Goal: Task Accomplishment & Management: Use online tool/utility

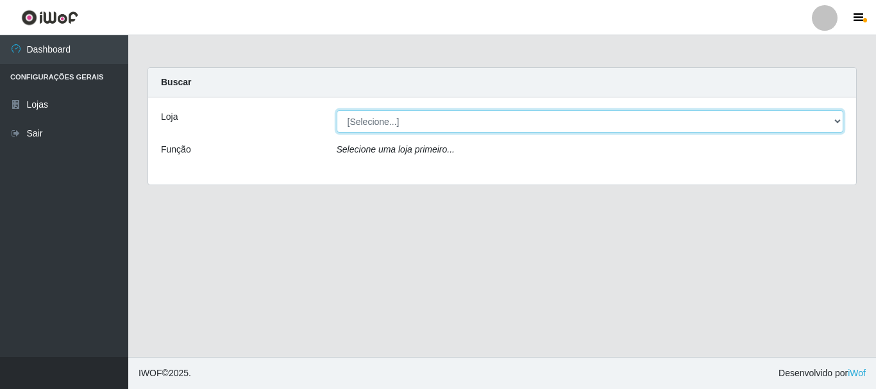
click at [548, 123] on select "[Selecione...] Casatudo BR" at bounding box center [590, 121] width 507 height 22
select select "197"
click at [337, 110] on select "[Selecione...] Casatudo BR" at bounding box center [590, 121] width 507 height 22
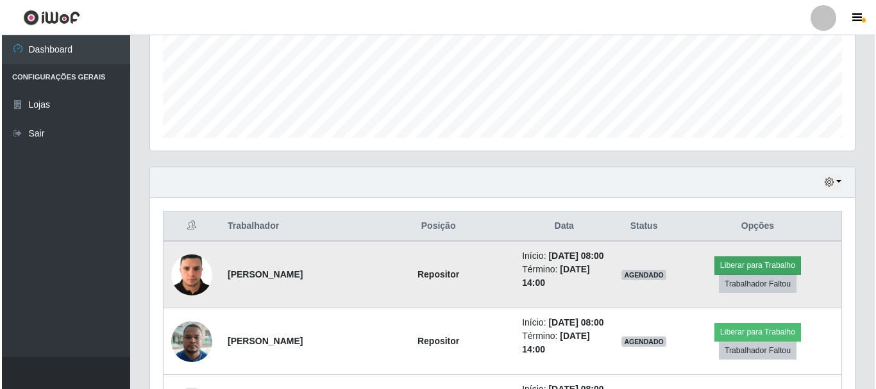
scroll to position [385, 0]
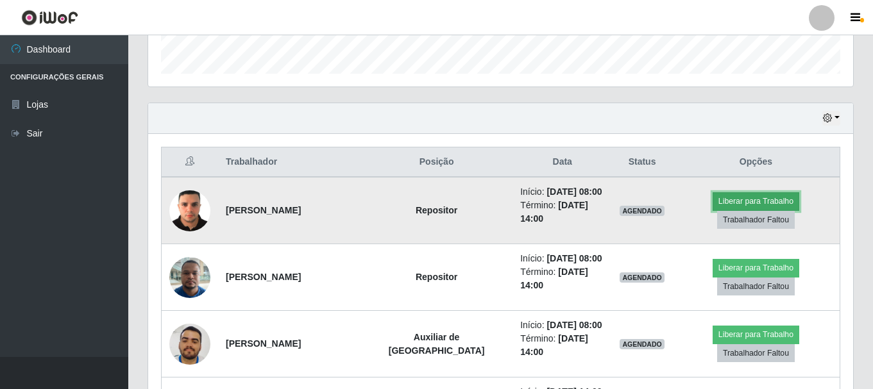
click at [713, 210] on button "Liberar para Trabalho" at bounding box center [756, 201] width 87 height 18
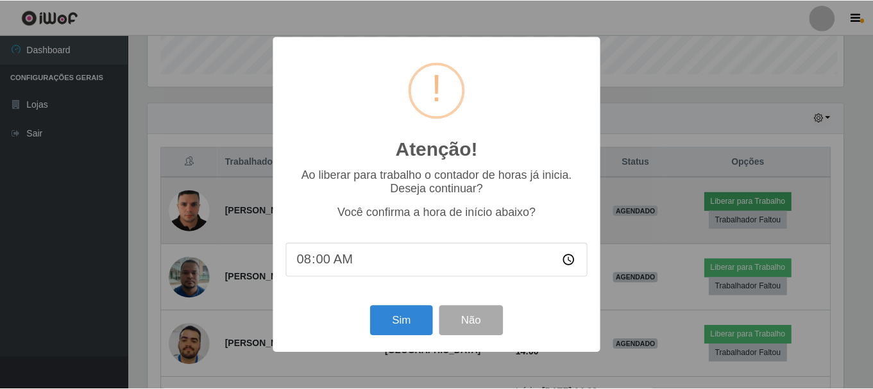
scroll to position [266, 699]
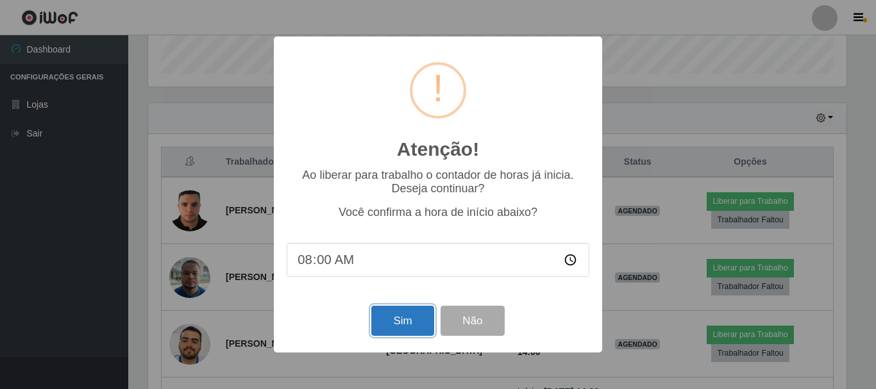
click at [413, 320] on button "Sim" at bounding box center [402, 321] width 62 height 30
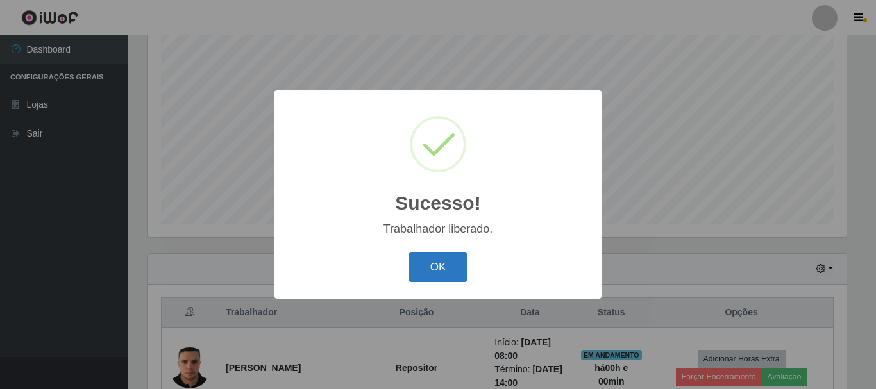
click at [445, 266] on button "OK" at bounding box center [439, 268] width 60 height 30
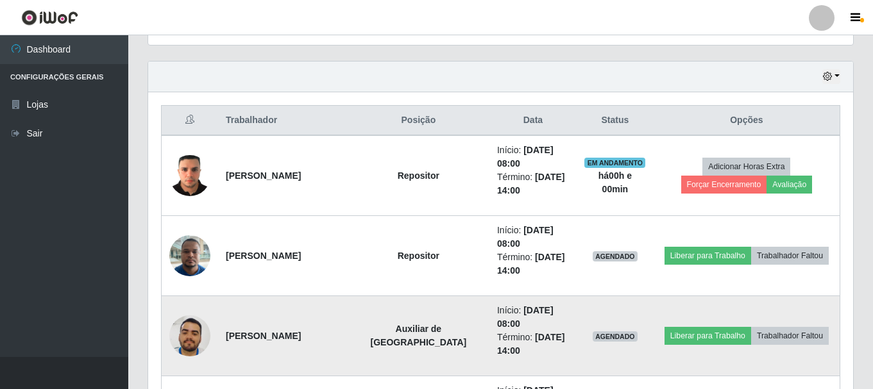
scroll to position [491, 0]
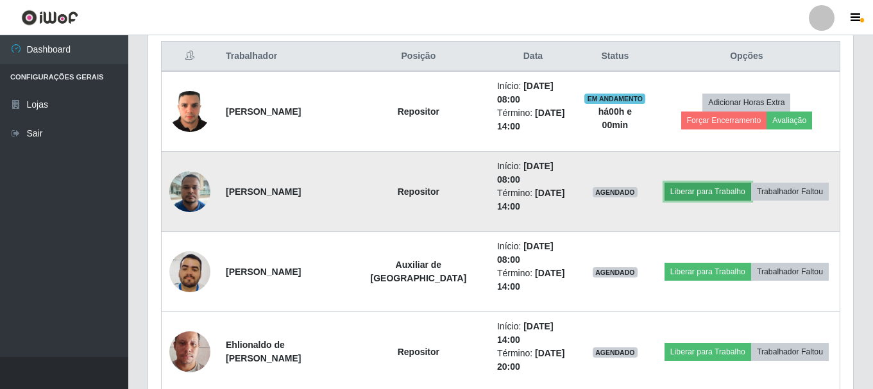
click at [679, 194] on button "Liberar para Trabalho" at bounding box center [708, 192] width 87 height 18
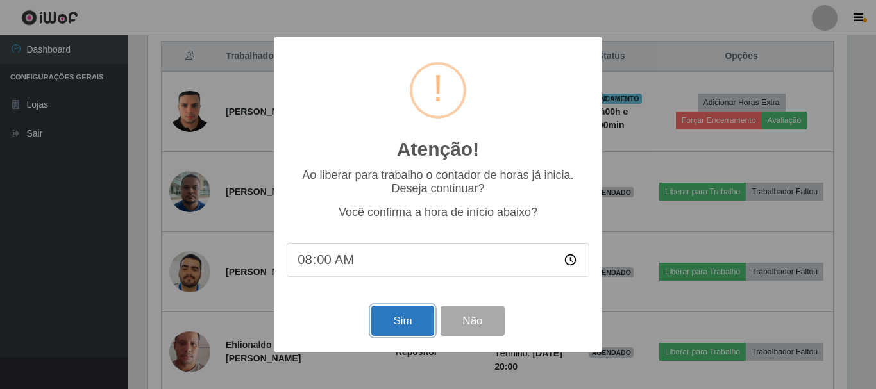
click at [395, 327] on button "Sim" at bounding box center [402, 321] width 62 height 30
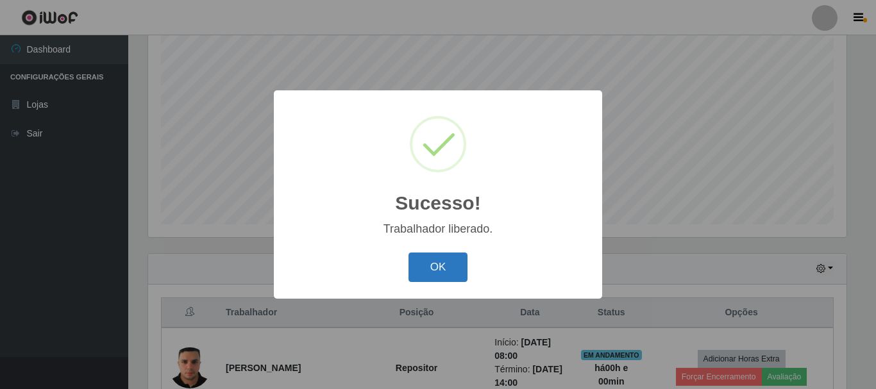
click at [443, 268] on button "OK" at bounding box center [439, 268] width 60 height 30
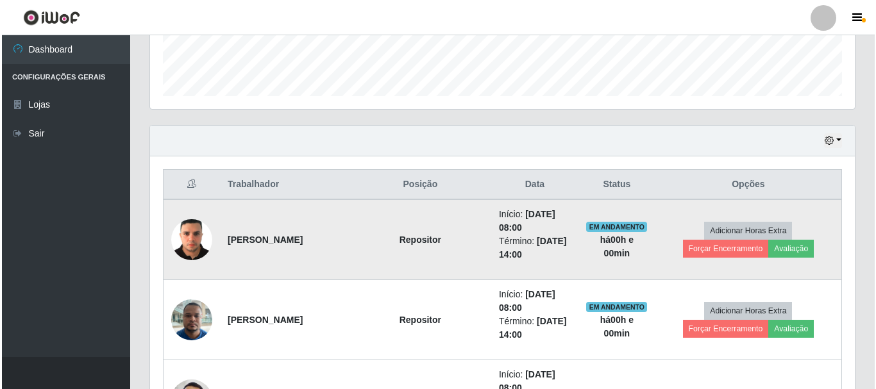
scroll to position [427, 0]
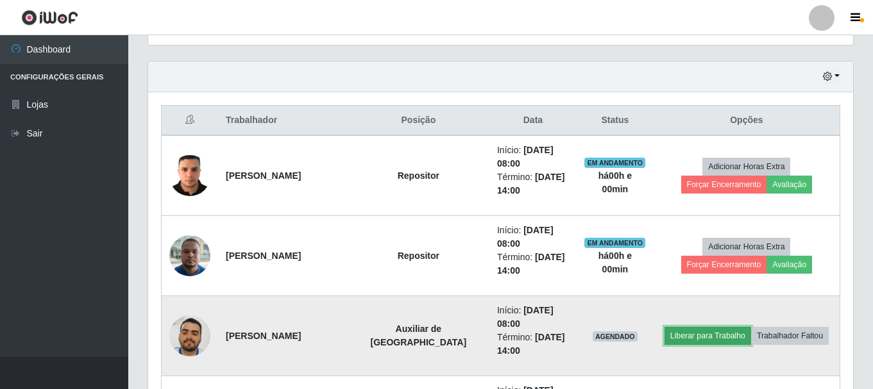
click at [701, 340] on button "Liberar para Trabalho" at bounding box center [708, 336] width 87 height 18
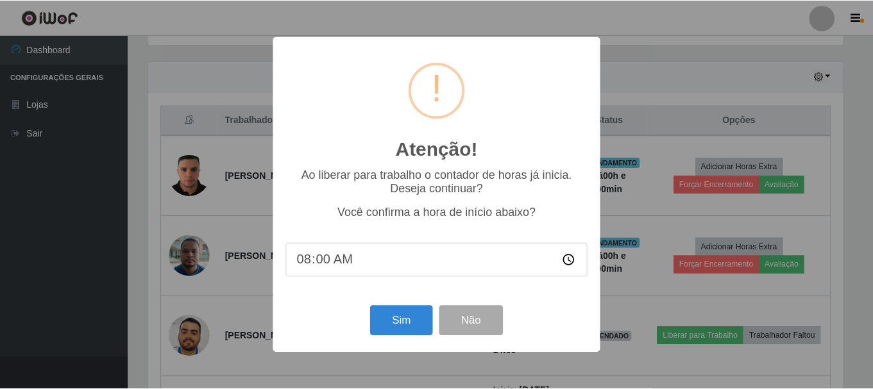
scroll to position [0, 0]
click at [410, 330] on button "Sim" at bounding box center [402, 321] width 62 height 30
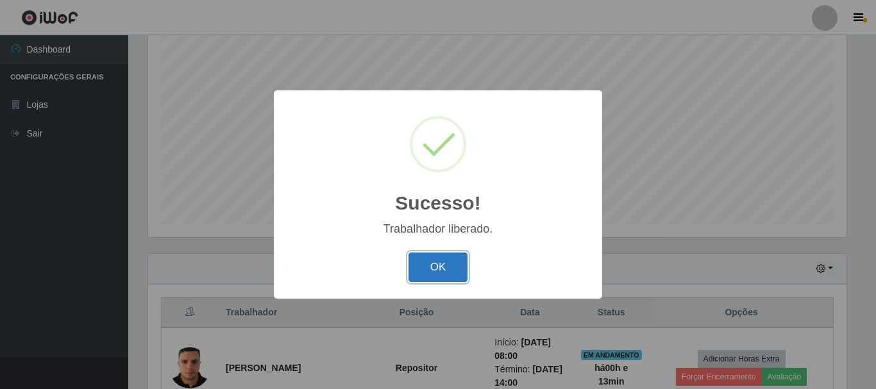
click at [434, 271] on button "OK" at bounding box center [439, 268] width 60 height 30
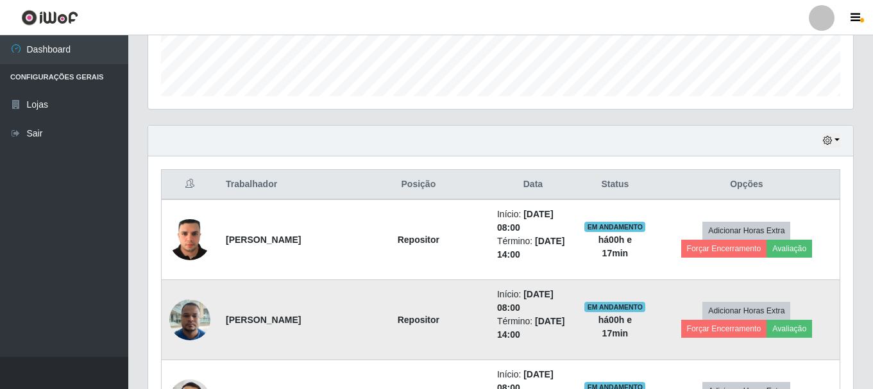
scroll to position [298, 0]
